Goal: Transaction & Acquisition: Purchase product/service

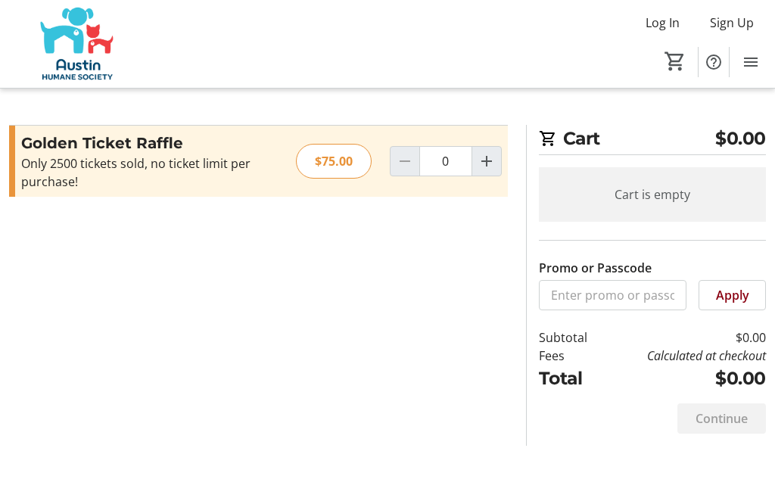
click at [487, 160] on mat-icon "Increment by one" at bounding box center [487, 161] width 18 height 18
type input "1"
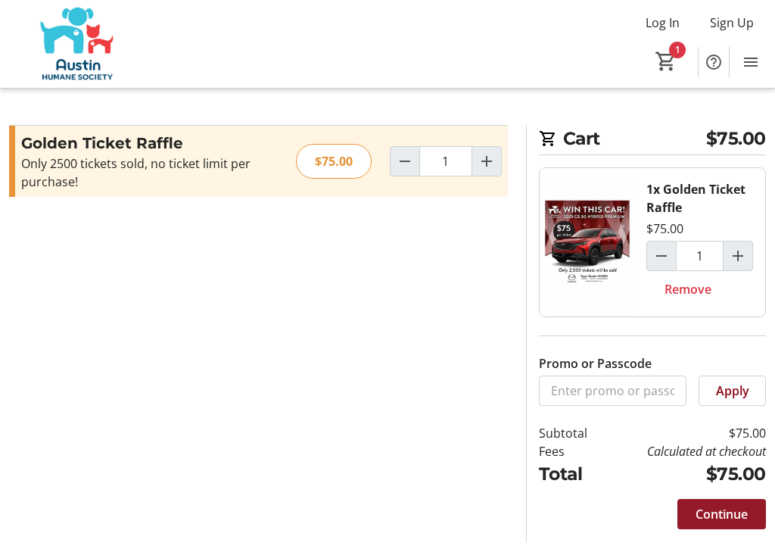
click at [714, 500] on span "Continue" at bounding box center [722, 514] width 52 height 18
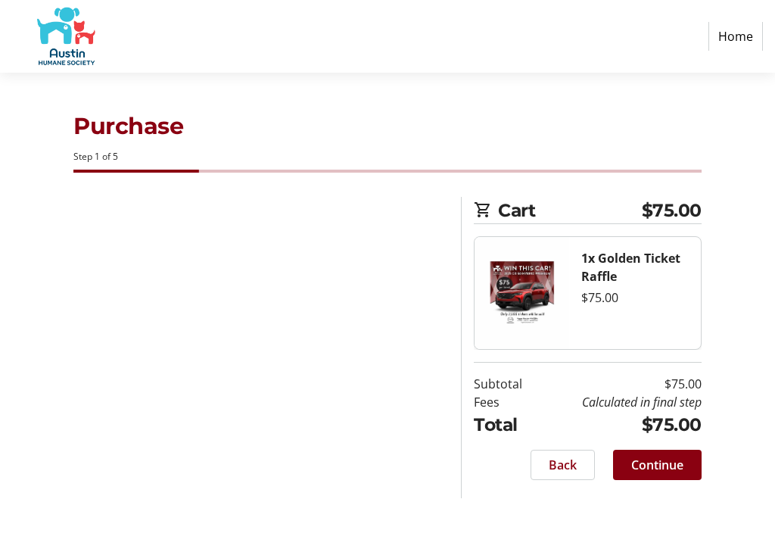
select select "US"
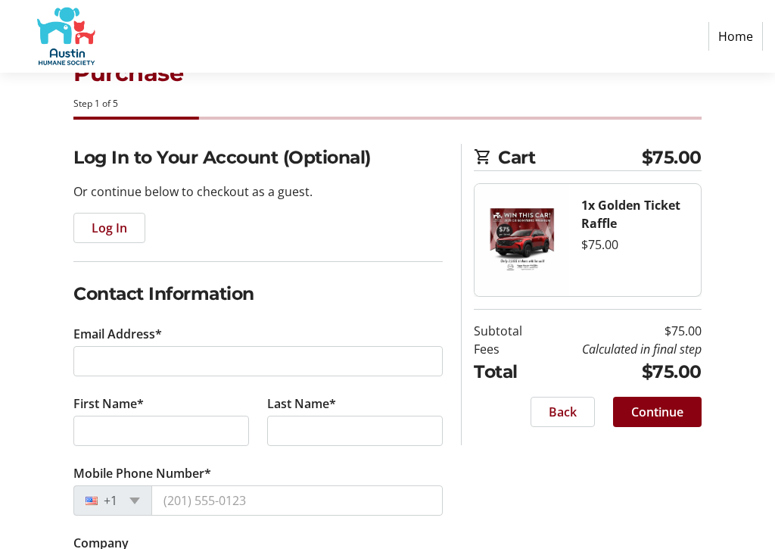
scroll to position [53, 0]
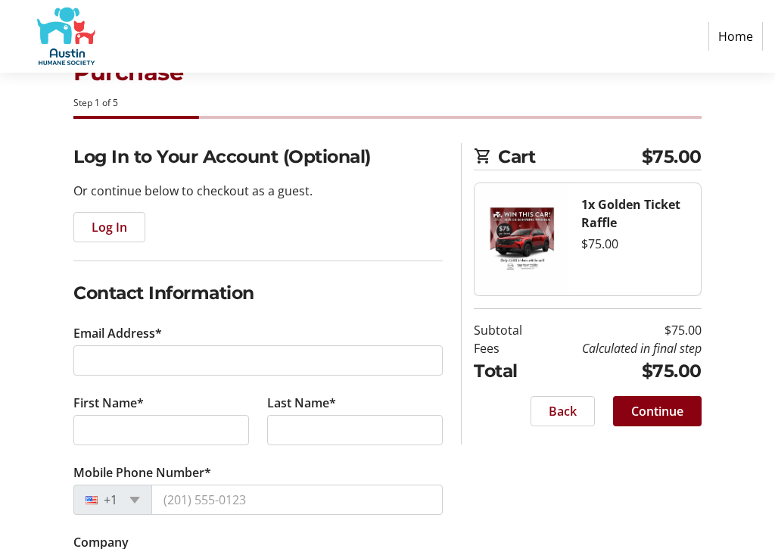
click at [190, 238] on div "Log In" at bounding box center [257, 228] width 369 height 30
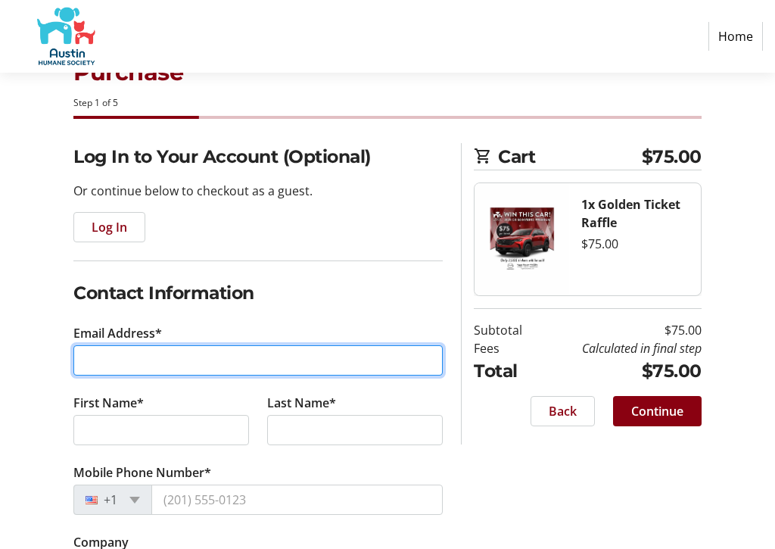
click at [98, 353] on input "Email Address*" at bounding box center [257, 361] width 369 height 30
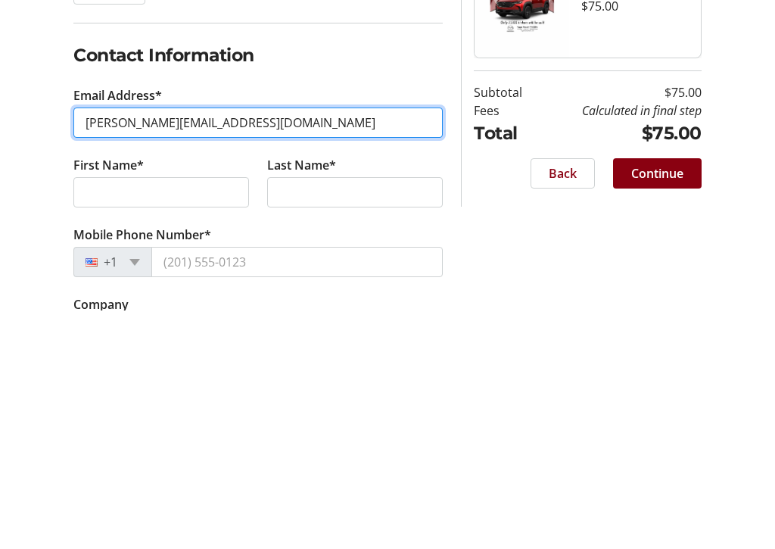
type input "[PERSON_NAME][EMAIL_ADDRESS][DOMAIN_NAME]"
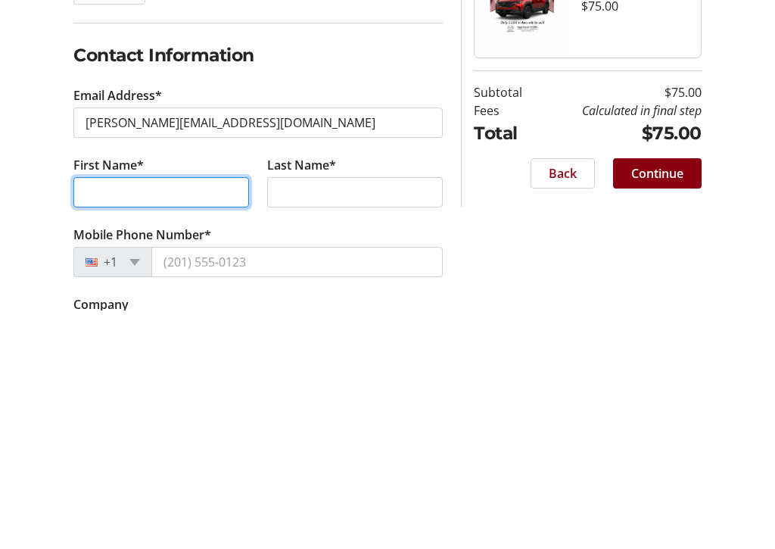
click at [104, 416] on input "First Name*" at bounding box center [161, 431] width 176 height 30
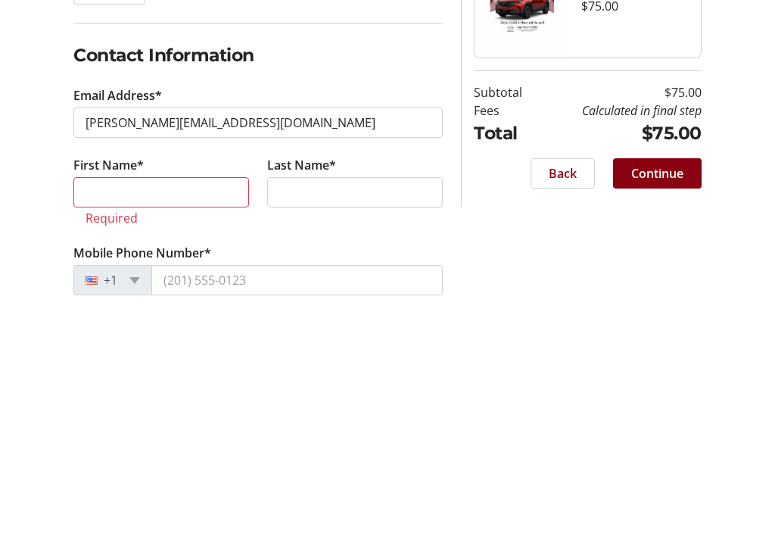
scroll to position [292, 0]
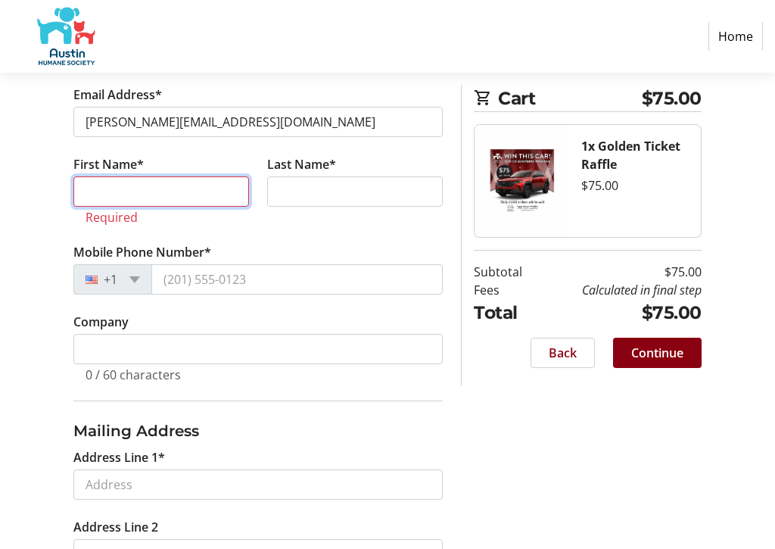
click at [101, 185] on input "First Name*" at bounding box center [161, 191] width 176 height 30
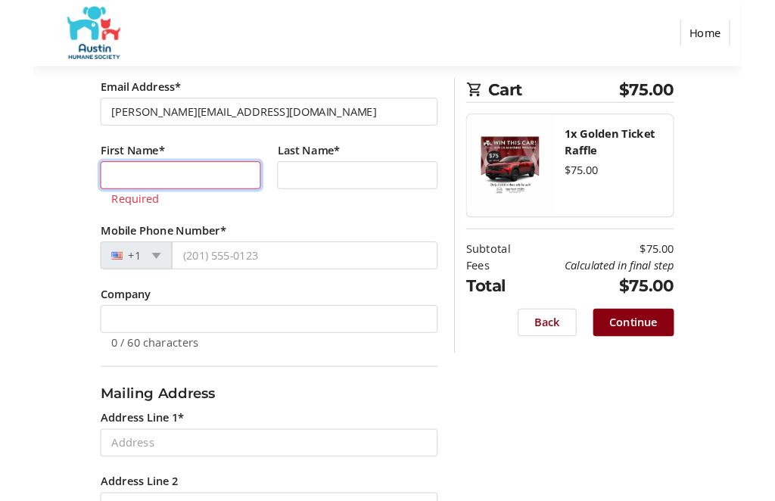
scroll to position [291, 0]
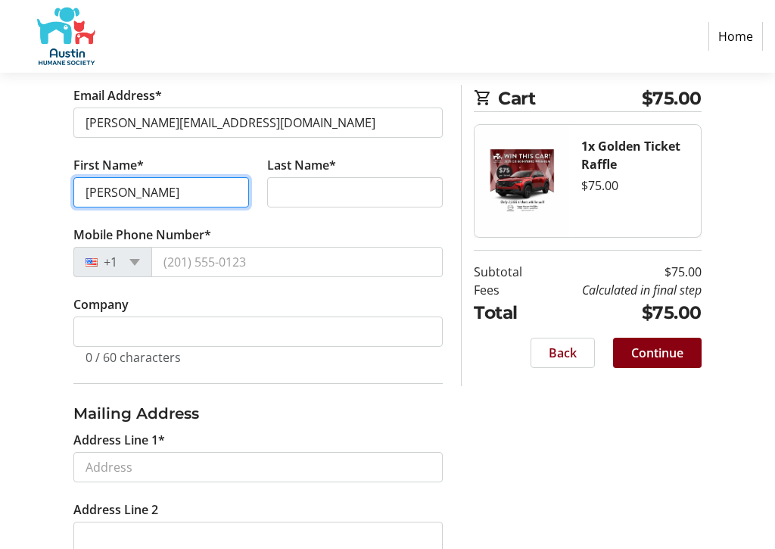
type input "[PERSON_NAME]"
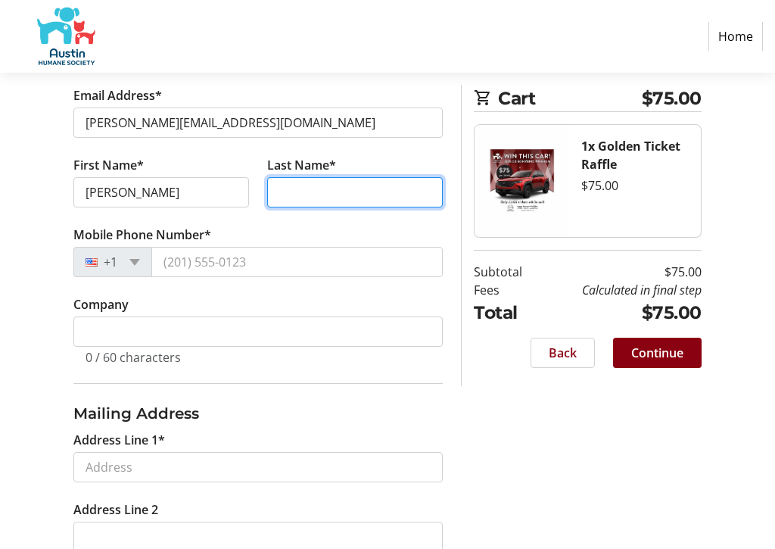
click at [282, 195] on input "Last Name*" at bounding box center [355, 192] width 176 height 30
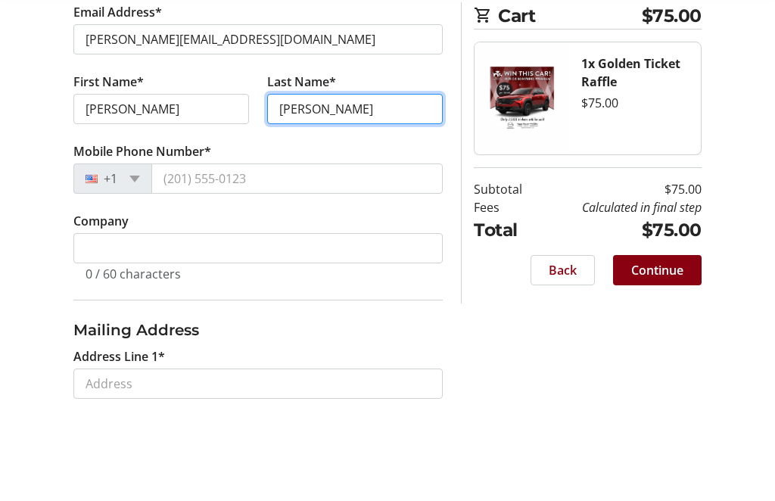
type input "[PERSON_NAME]"
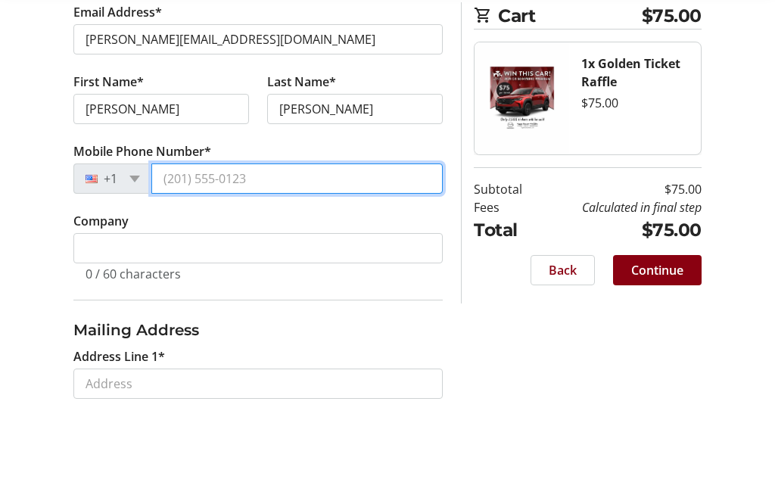
click at [191, 247] on input "Mobile Phone Number*" at bounding box center [296, 262] width 291 height 30
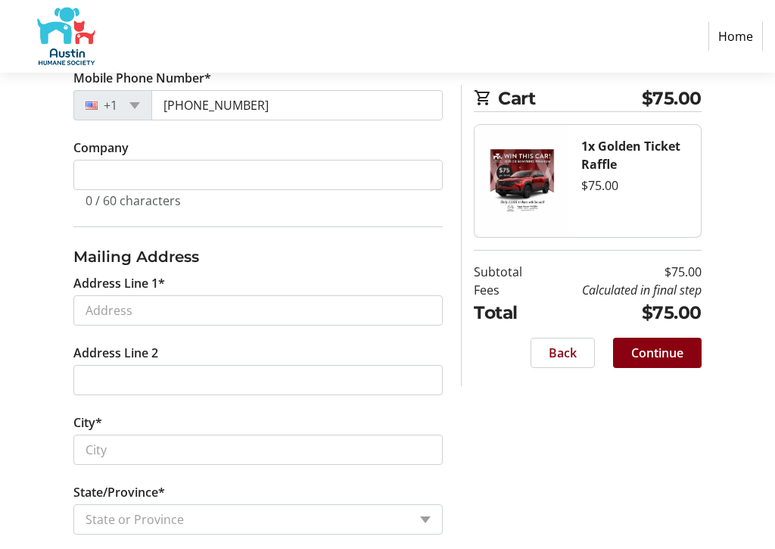
scroll to position [507, 0]
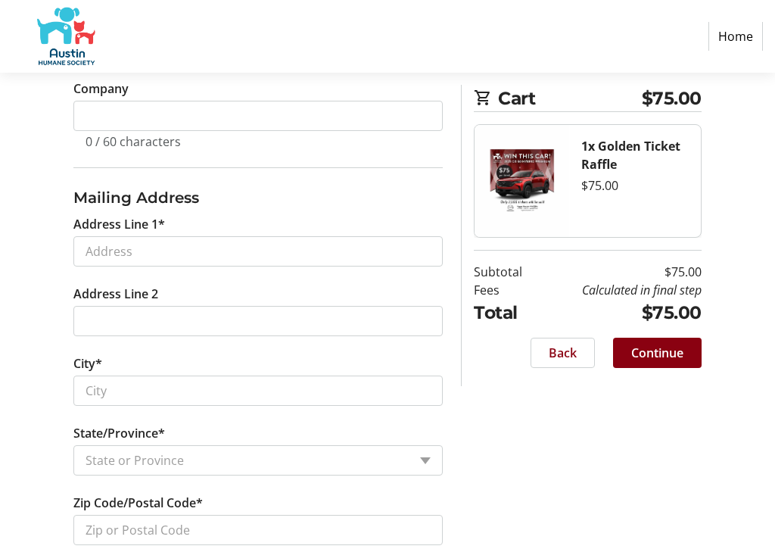
type input "[PHONE_NUMBER]"
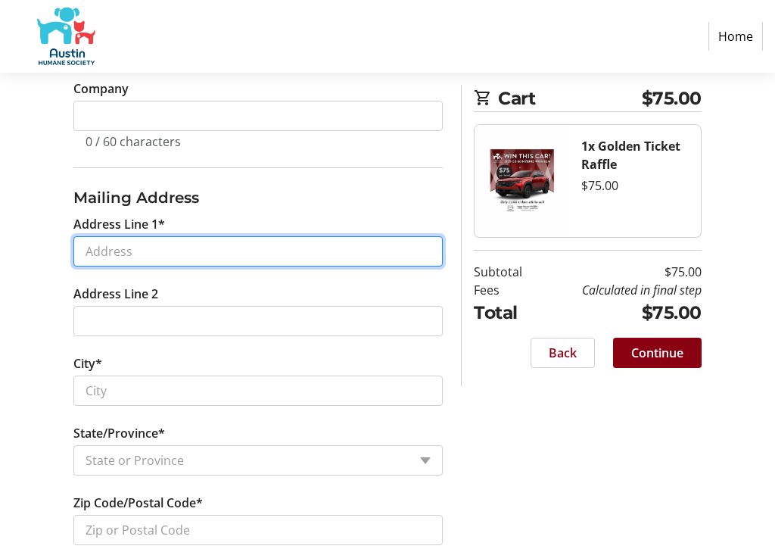
click at [112, 251] on input "Address Line 1*" at bounding box center [257, 251] width 369 height 30
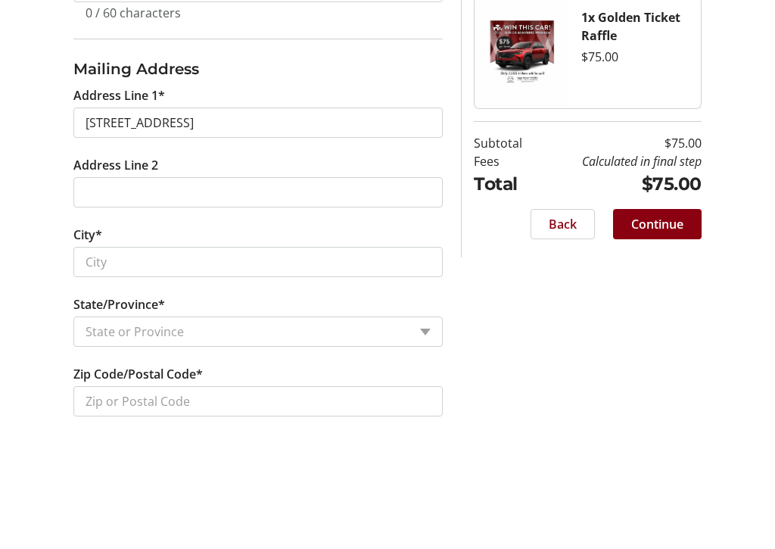
scroll to position [607, 0]
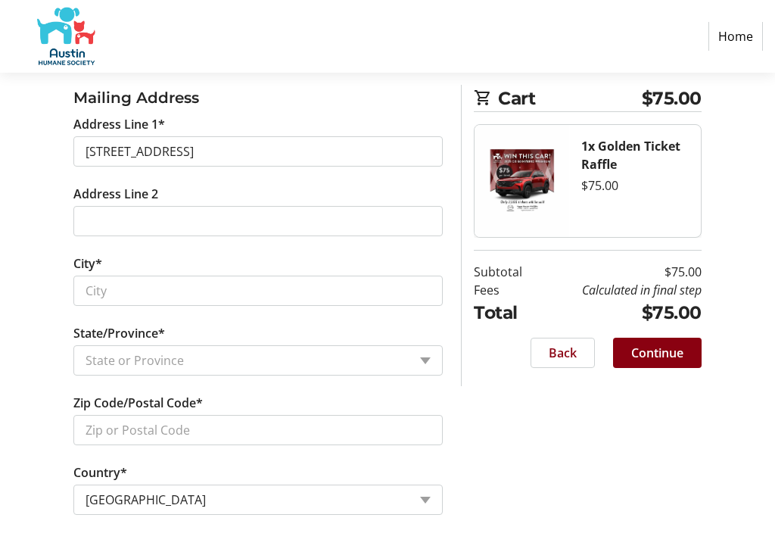
type input "[STREET_ADDRESS]"
type input "Austin"
select select "[GEOGRAPHIC_DATA]"
type input "78758"
click at [671, 352] on span "Continue" at bounding box center [657, 353] width 52 height 18
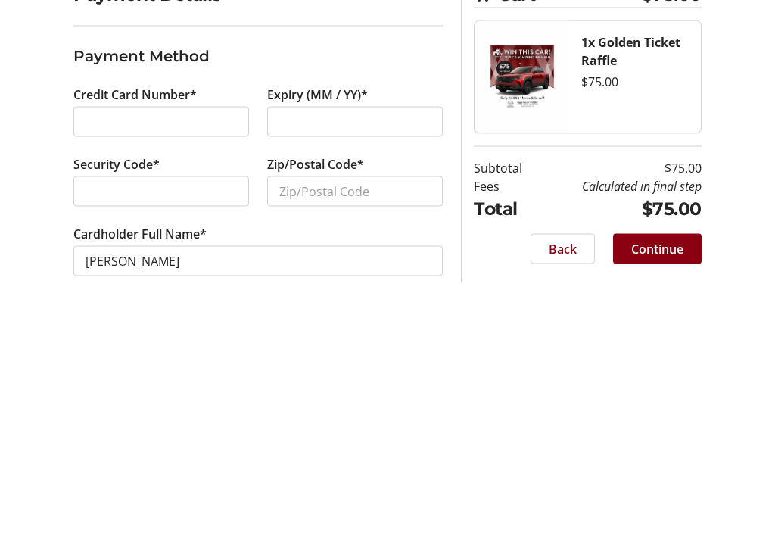
click at [120, 322] on div at bounding box center [161, 337] width 176 height 30
click at [311, 392] on input "Zip/Postal Code*" at bounding box center [355, 407] width 176 height 30
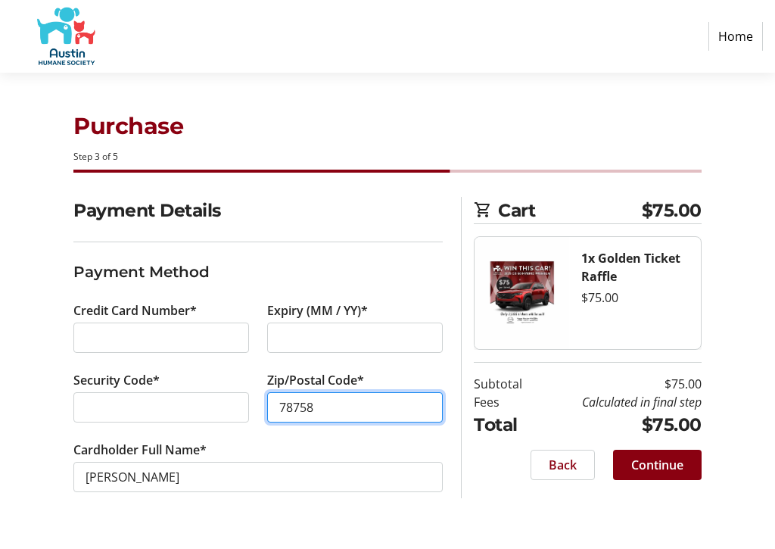
type input "78758"
click at [665, 462] on span "Continue" at bounding box center [657, 465] width 52 height 18
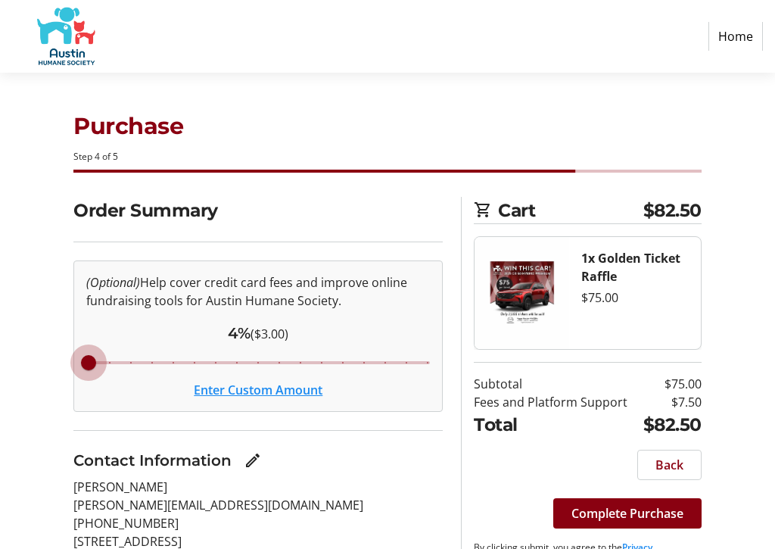
type input "4"
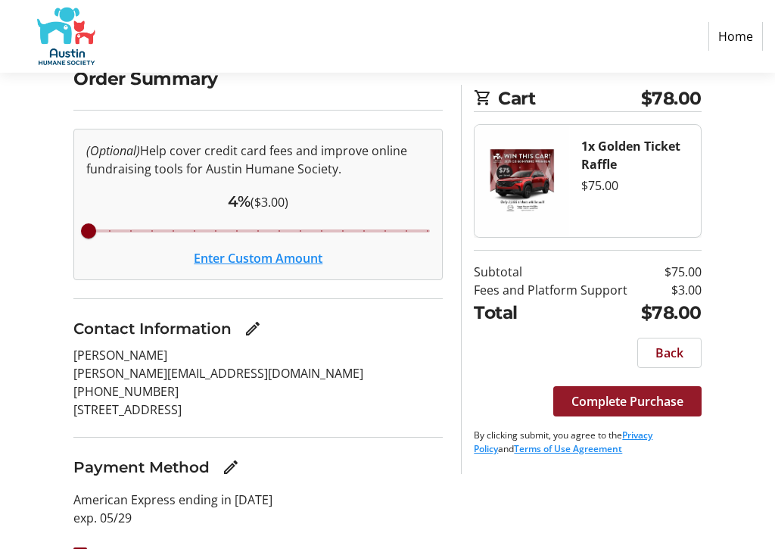
scroll to position [132, 0]
click at [612, 405] on span "Complete Purchase" at bounding box center [627, 401] width 112 height 18
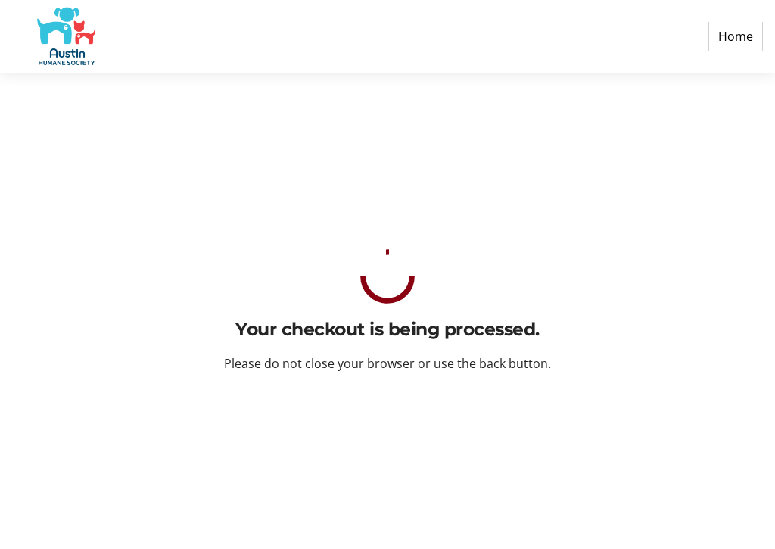
scroll to position [0, 0]
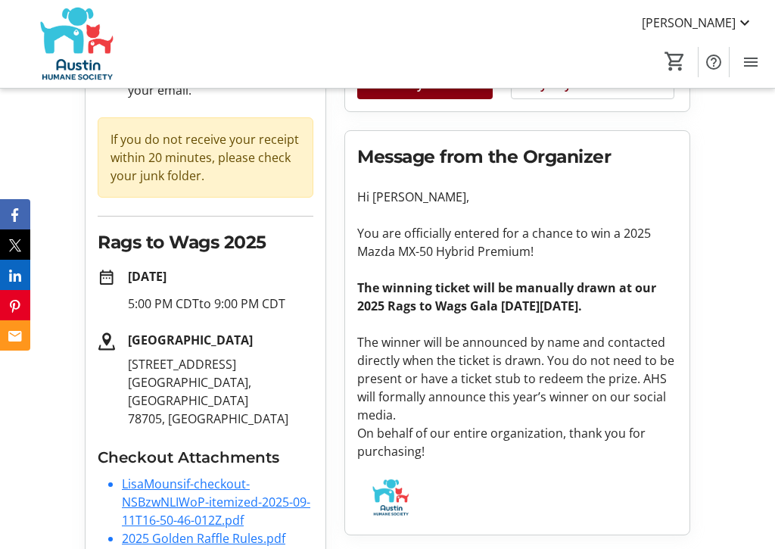
scroll to position [197, 0]
